Goal: Obtain resource: Obtain resource

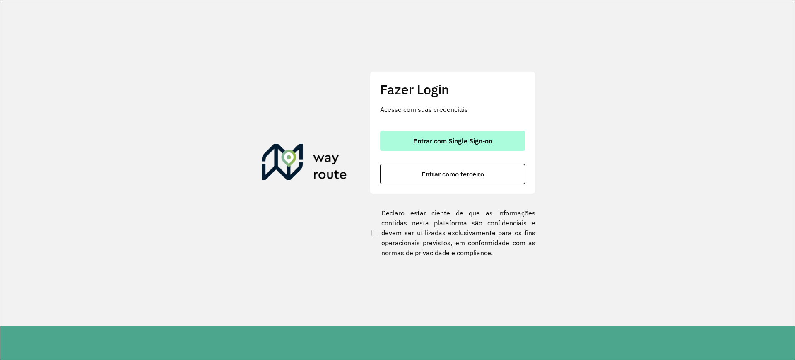
click at [474, 141] on span "Entrar com Single Sign-on" at bounding box center [452, 140] width 79 height 7
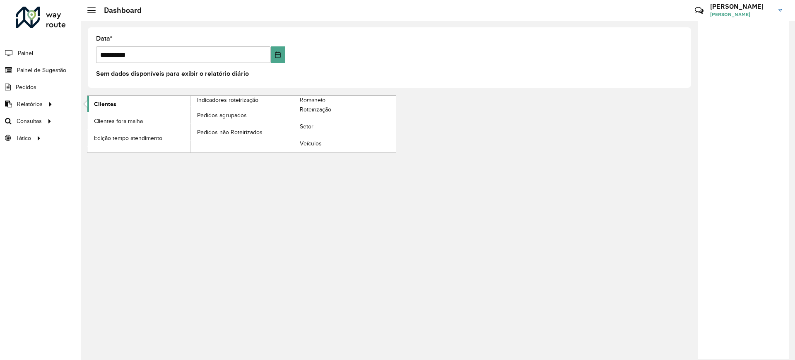
click at [117, 106] on link "Clientes" at bounding box center [138, 104] width 103 height 17
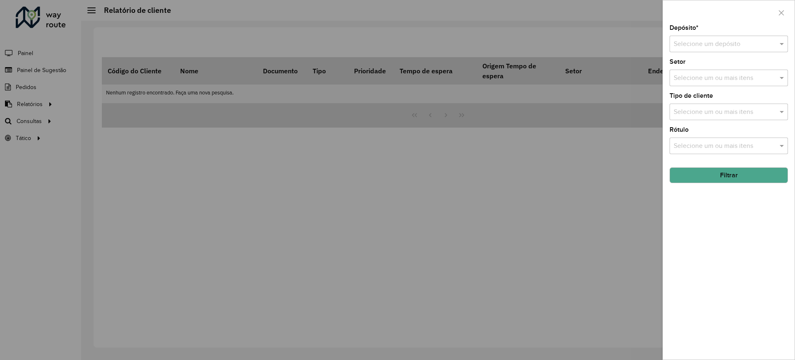
click at [707, 44] on input "text" at bounding box center [721, 44] width 94 height 10
click at [707, 69] on span "CDD Contagem" at bounding box center [696, 67] width 46 height 7
click at [723, 175] on button "Filtrar" at bounding box center [729, 175] width 118 height 16
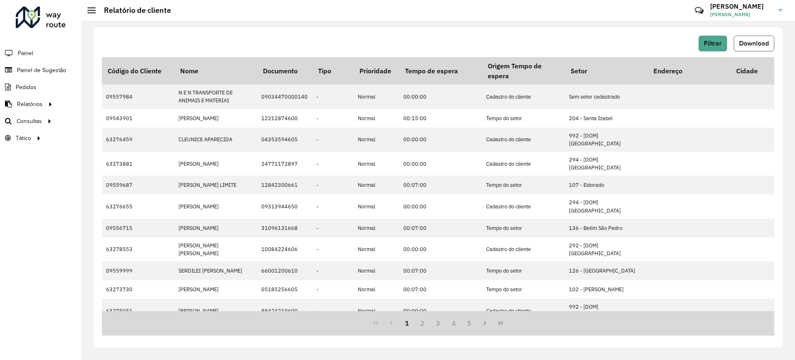
click at [755, 46] on span "Download" at bounding box center [754, 43] width 30 height 7
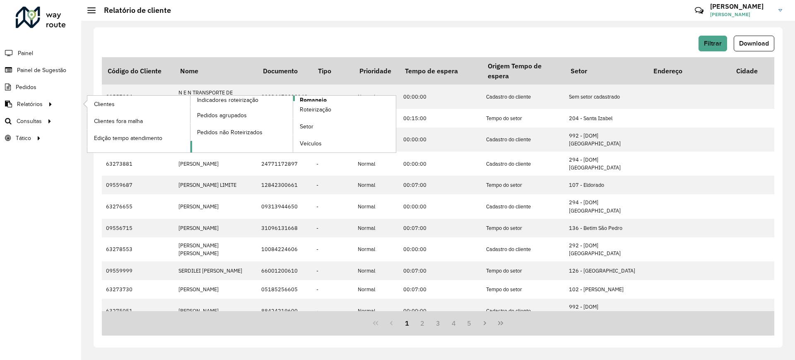
click at [333, 99] on link "Romaneio" at bounding box center [293, 124] width 206 height 57
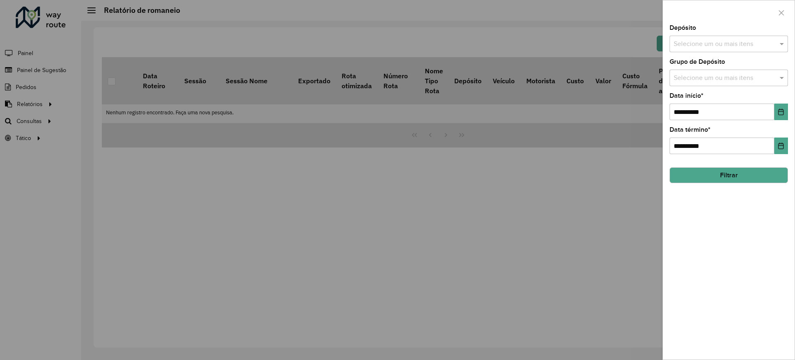
click at [791, 108] on div "**********" at bounding box center [729, 192] width 132 height 335
click at [771, 111] on input "**********" at bounding box center [722, 112] width 105 height 17
click at [775, 111] on button "Choose Date" at bounding box center [781, 112] width 14 height 17
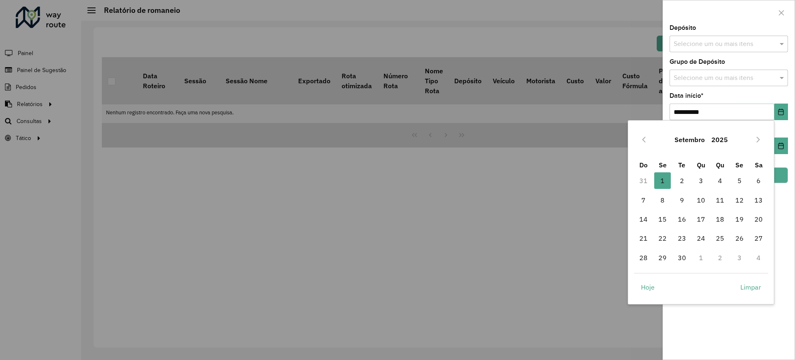
click at [631, 144] on div "Setembro 2025 Do Se Te Qu Qu Se Sa 31 1 1 2 3 4 5 6 7 8 9 10 11 12 13 14 15 16 …" at bounding box center [701, 212] width 147 height 184
click at [639, 139] on button "Previous Month" at bounding box center [643, 139] width 13 height 13
click at [737, 178] on span "1" at bounding box center [739, 180] width 17 height 17
type input "**********"
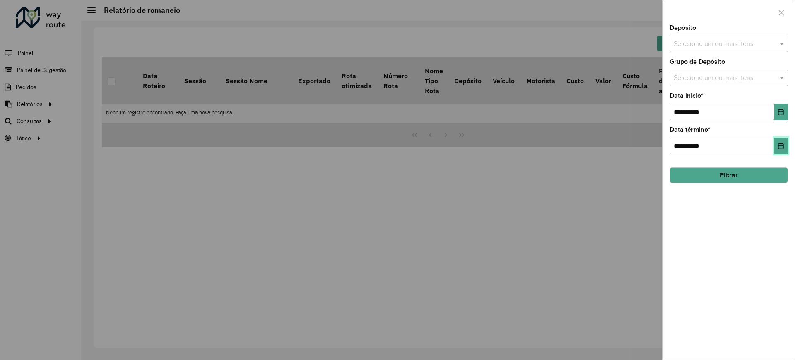
click at [779, 142] on button "Choose Date" at bounding box center [781, 145] width 14 height 17
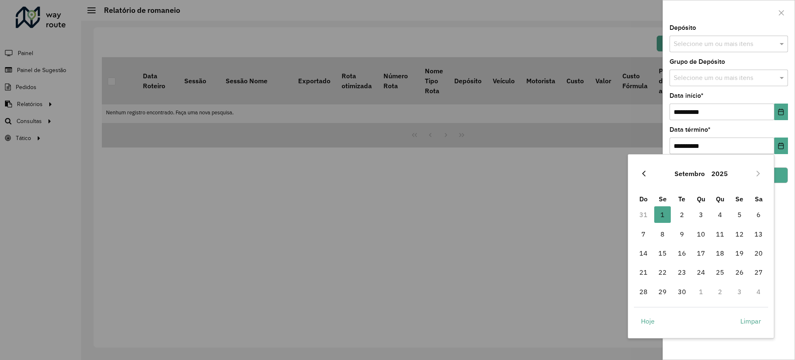
click at [641, 170] on icon "Previous Month" at bounding box center [644, 173] width 7 height 7
click at [647, 304] on span "31" at bounding box center [643, 310] width 17 height 17
type input "**********"
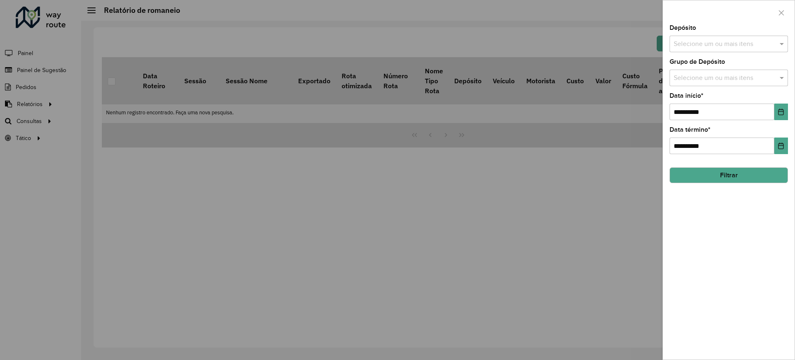
click at [728, 34] on div "Depósito Selecione um ou mais itens" at bounding box center [729, 38] width 118 height 27
click at [724, 38] on div "Selecione um ou mais itens" at bounding box center [729, 44] width 118 height 17
click at [692, 79] on div "CDD Contagem" at bounding box center [729, 85] width 118 height 14
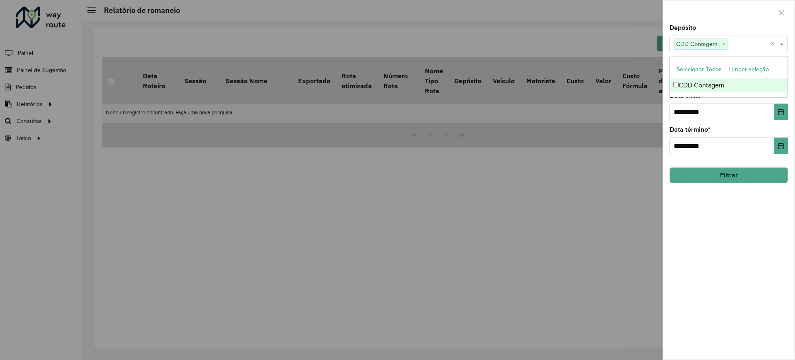
click at [710, 176] on button "Filtrar" at bounding box center [729, 175] width 118 height 16
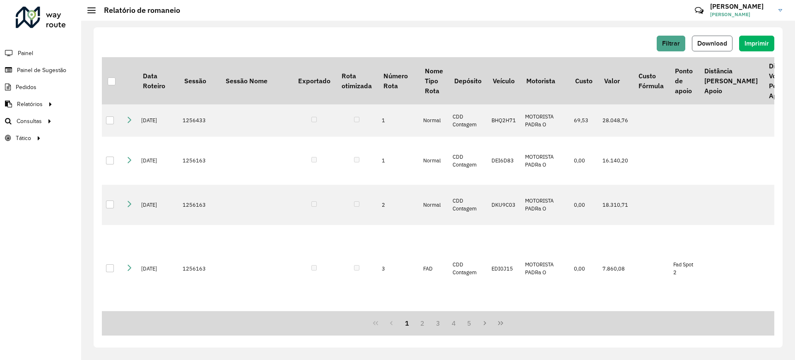
click at [710, 46] on span "Download" at bounding box center [712, 43] width 30 height 7
